Goal: Navigation & Orientation: Understand site structure

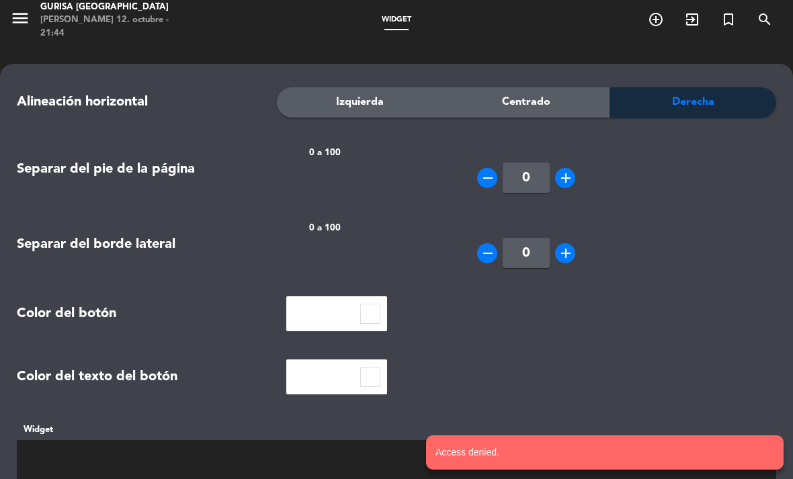
click at [69, 14] on div "Gurisa [GEOGRAPHIC_DATA]" at bounding box center [114, 7] width 148 height 13
click at [66, 30] on div "[PERSON_NAME] 12. octubre - 21:44" at bounding box center [114, 26] width 148 height 26
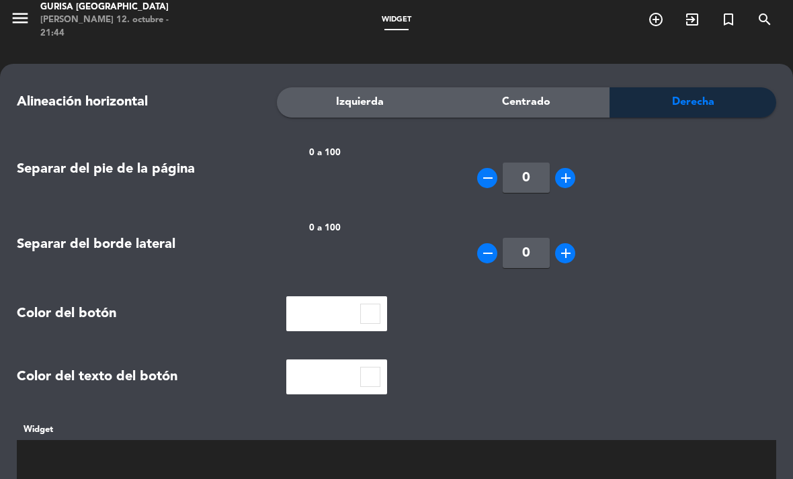
click at [24, 19] on icon "menu" at bounding box center [20, 18] width 20 height 20
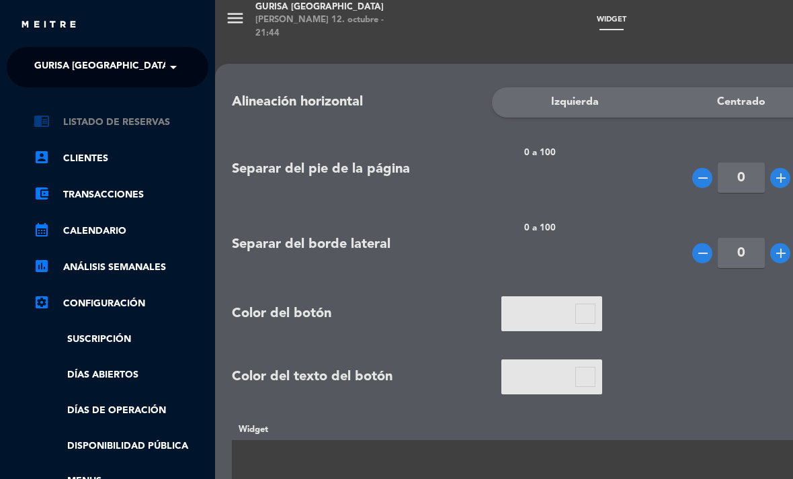
click at [81, 126] on link "chrome_reader_mode Listado de Reservas" at bounding box center [121, 122] width 175 height 16
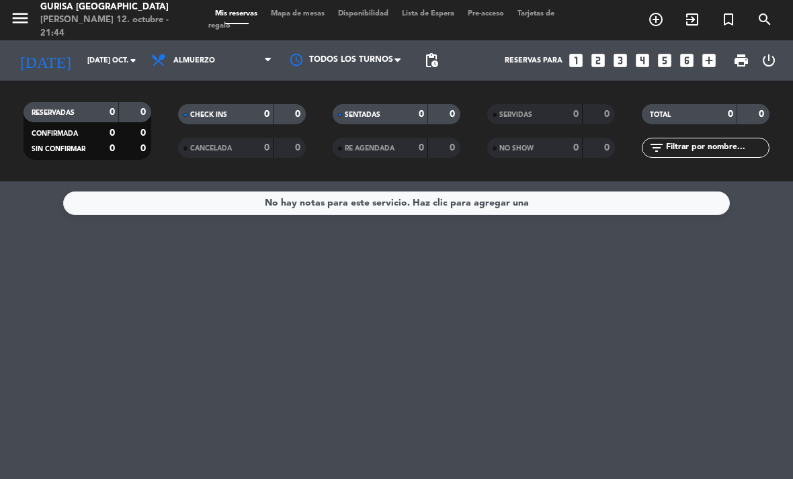
click at [24, 21] on icon "menu" at bounding box center [20, 18] width 20 height 20
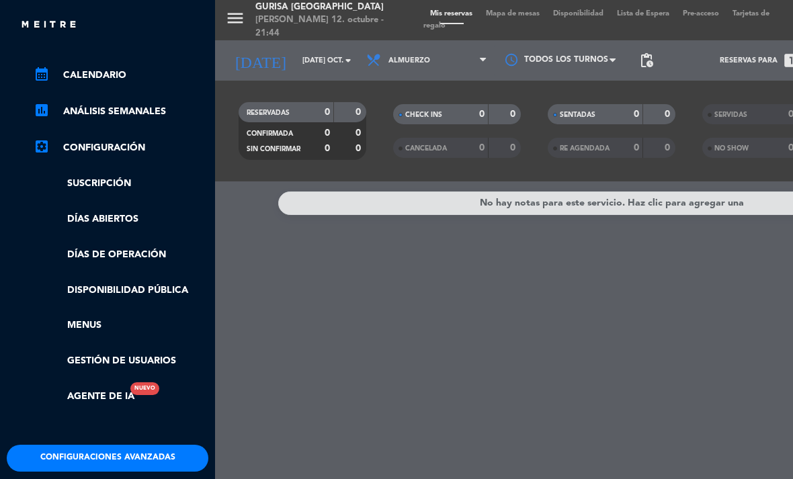
scroll to position [155, 0]
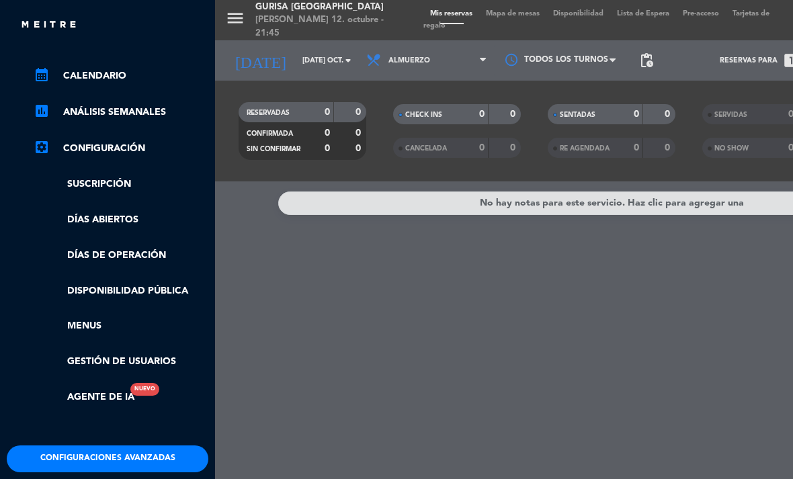
click at [118, 445] on button "Configuraciones avanzadas" at bounding box center [107, 458] width 201 height 27
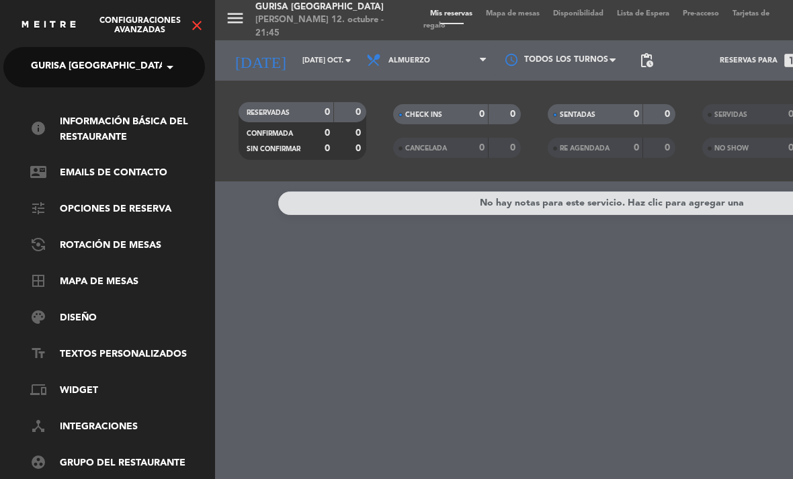
scroll to position [0, 3]
click at [156, 201] on link "tune Opciones de reserva" at bounding box center [117, 209] width 175 height 16
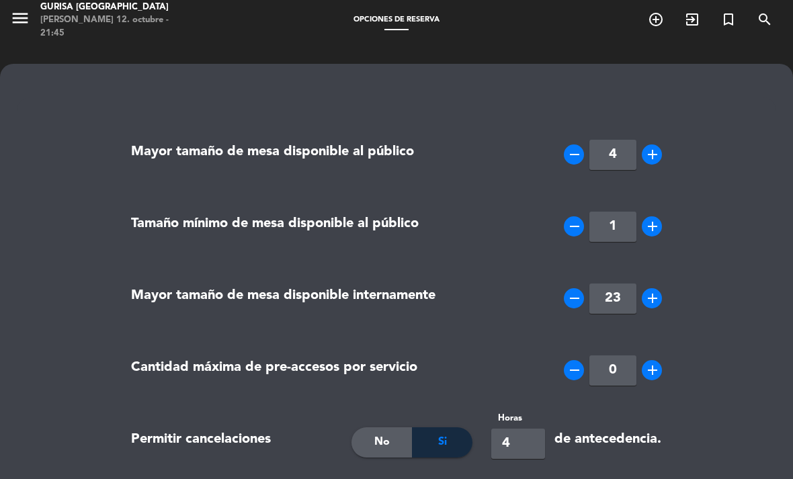
click at [83, 20] on div "[PERSON_NAME] 12. octubre - 21:45" at bounding box center [114, 26] width 148 height 26
click at [24, 17] on icon "menu" at bounding box center [20, 18] width 20 height 20
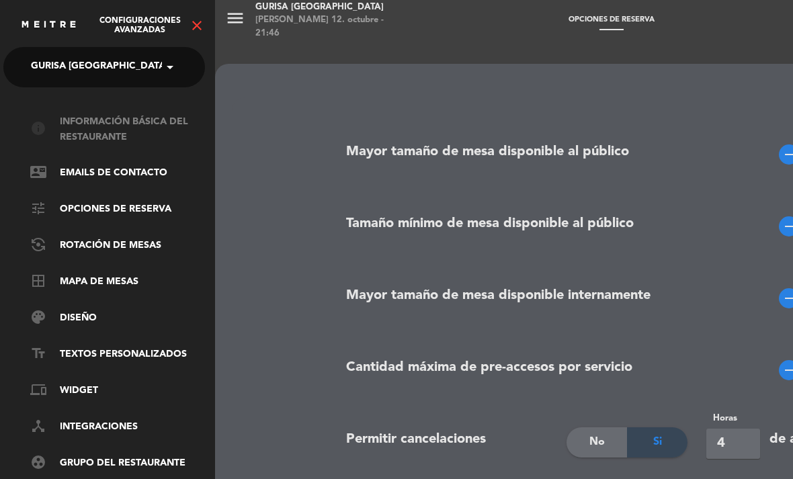
click at [137, 120] on link "info Información básica del restaurante" at bounding box center [117, 129] width 175 height 31
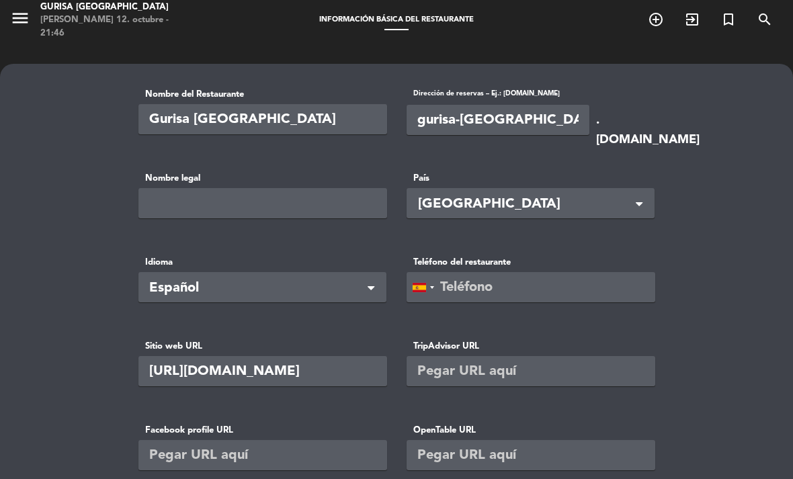
click at [29, 10] on icon "menu" at bounding box center [20, 18] width 20 height 20
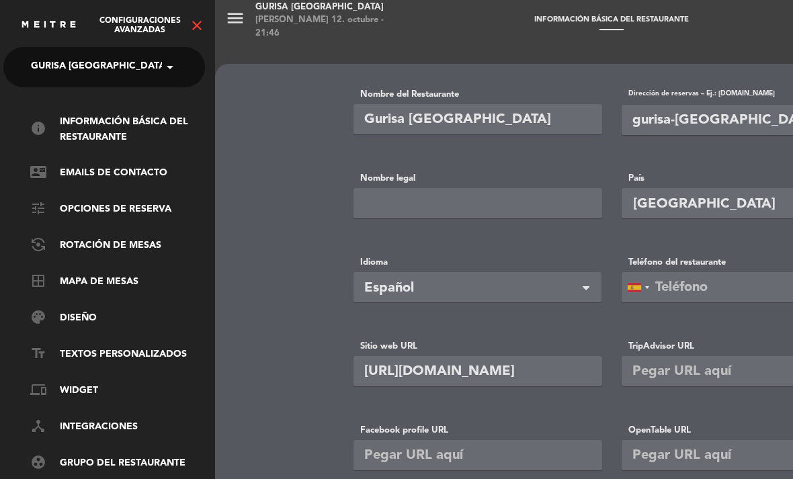
click at [55, 24] on img at bounding box center [48, 25] width 57 height 10
click at [195, 28] on icon "close" at bounding box center [197, 25] width 16 height 16
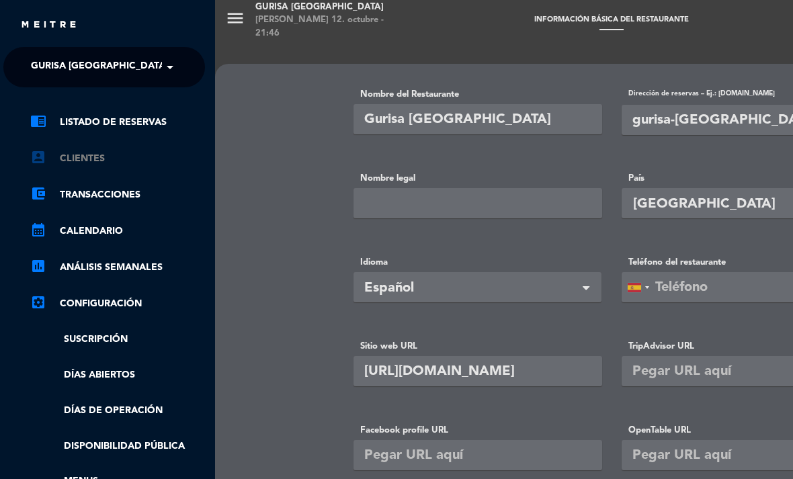
click at [122, 159] on link "account_box Clientes" at bounding box center [117, 158] width 175 height 16
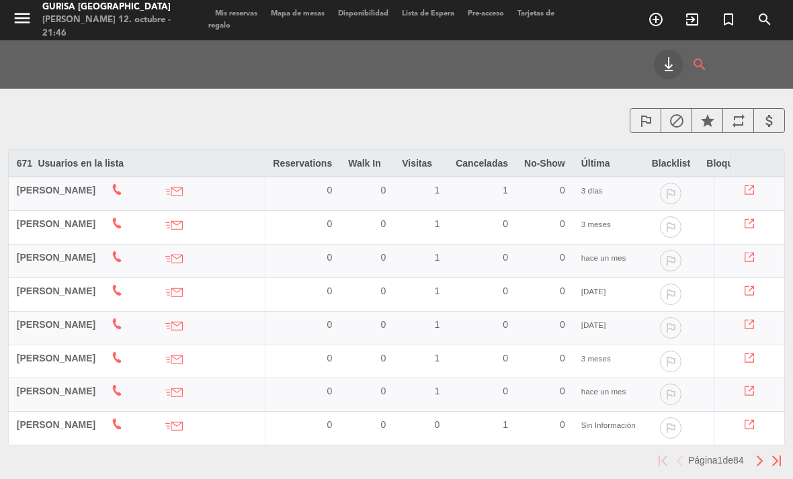
click at [447, 167] on th "Visitas arrow_drop_down arrow_drop_up" at bounding box center [421, 163] width 54 height 27
click at [448, 164] on icon "arrow_drop_up" at bounding box center [440, 164] width 16 height 16
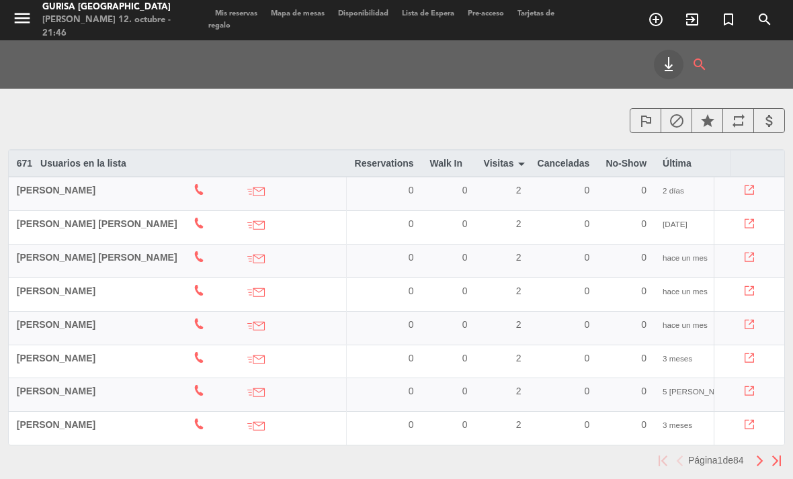
click at [513, 166] on icon "arrow_drop_down" at bounding box center [521, 164] width 16 height 16
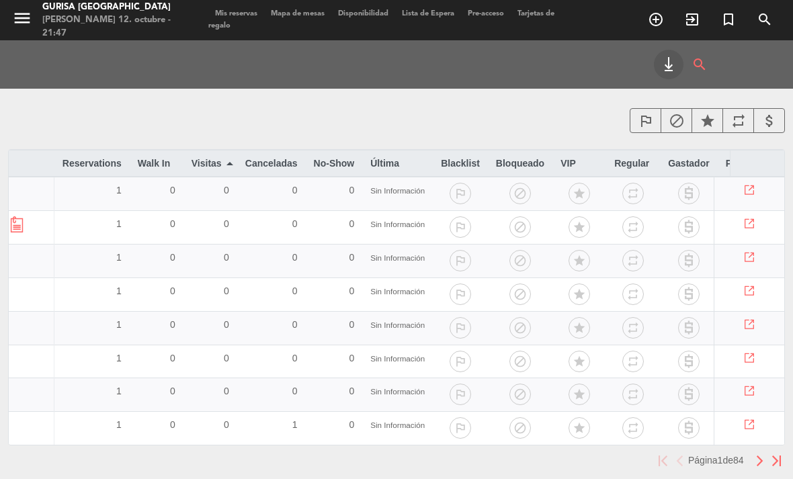
scroll to position [0, 305]
click at [772, 118] on icon "attach_money" at bounding box center [769, 121] width 16 height 16
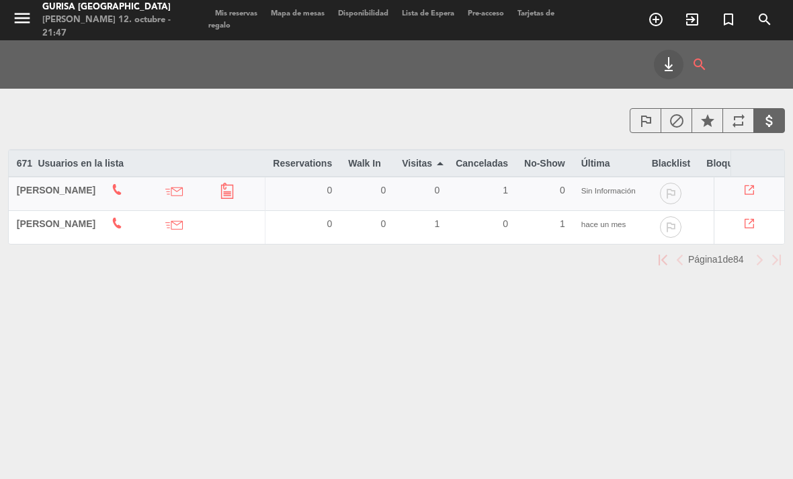
scroll to position [0, 0]
click at [763, 116] on icon "attach_money" at bounding box center [769, 121] width 16 height 16
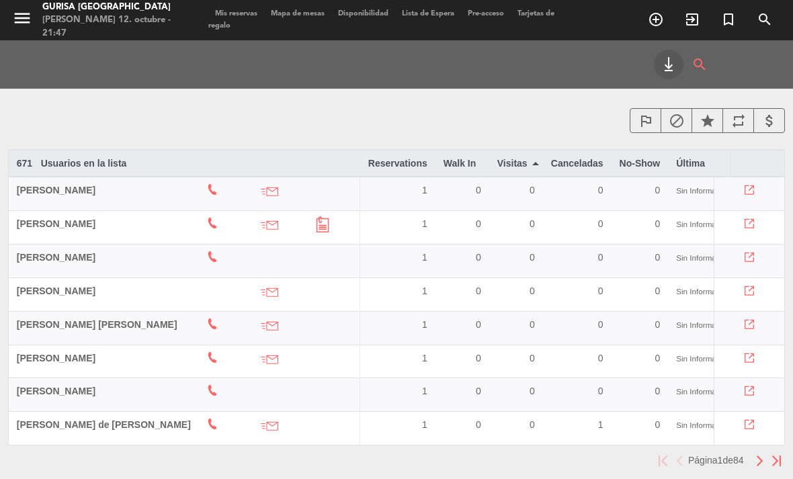
click at [668, 165] on th "Última arrow_drop_down arrow_drop_up" at bounding box center [703, 163] width 71 height 27
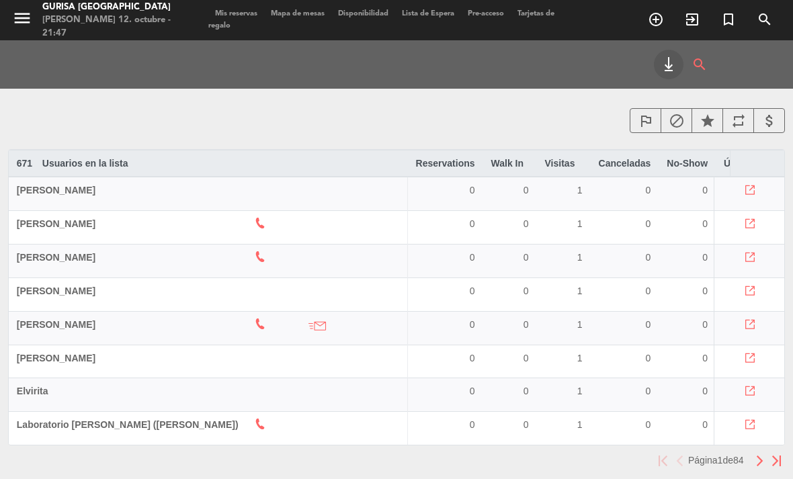
click at [752, 168] on icon "arrow_drop_up" at bounding box center [760, 164] width 16 height 16
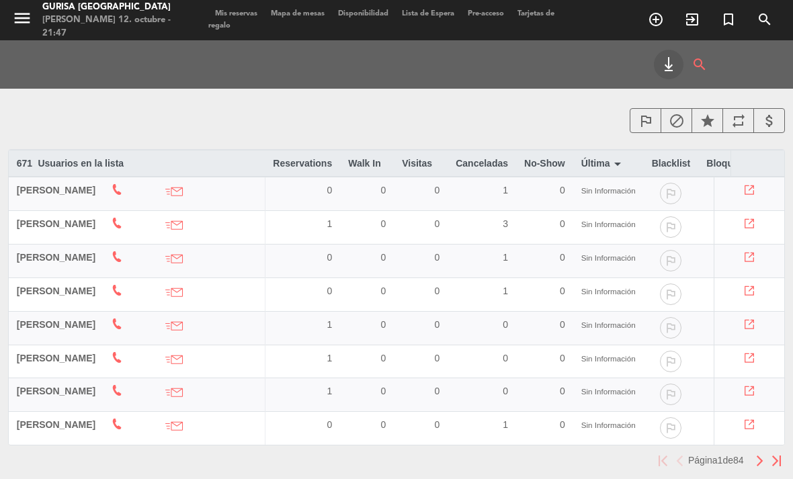
click at [23, 26] on icon "menu" at bounding box center [22, 18] width 20 height 20
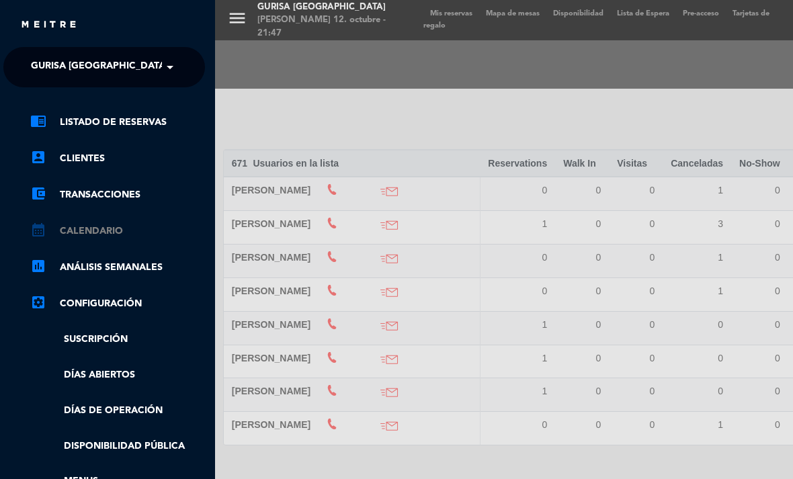
click at [121, 233] on link "calendar_month Calendario" at bounding box center [117, 231] width 175 height 16
